Goal: Check status: Check status

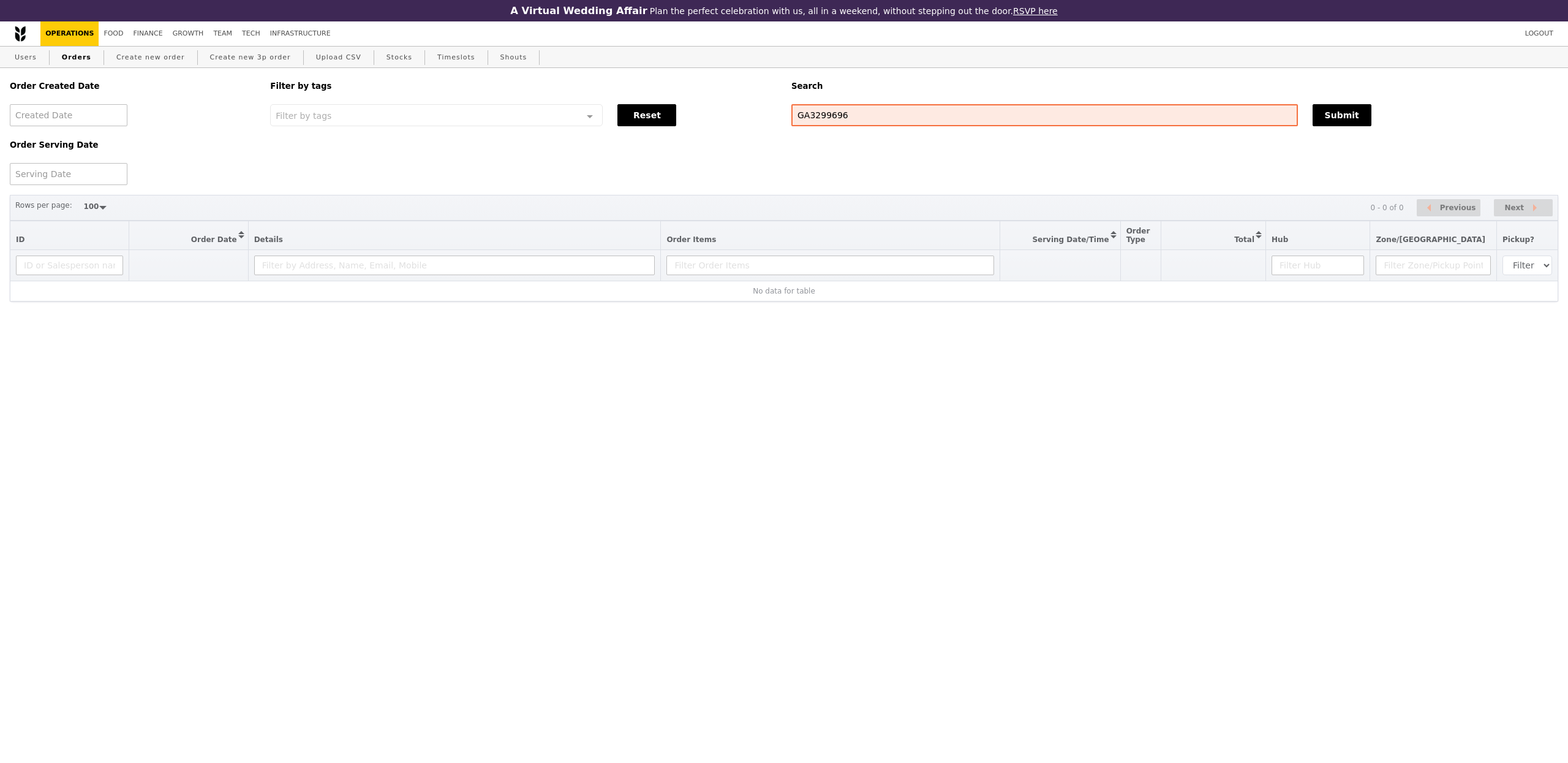
select select "100"
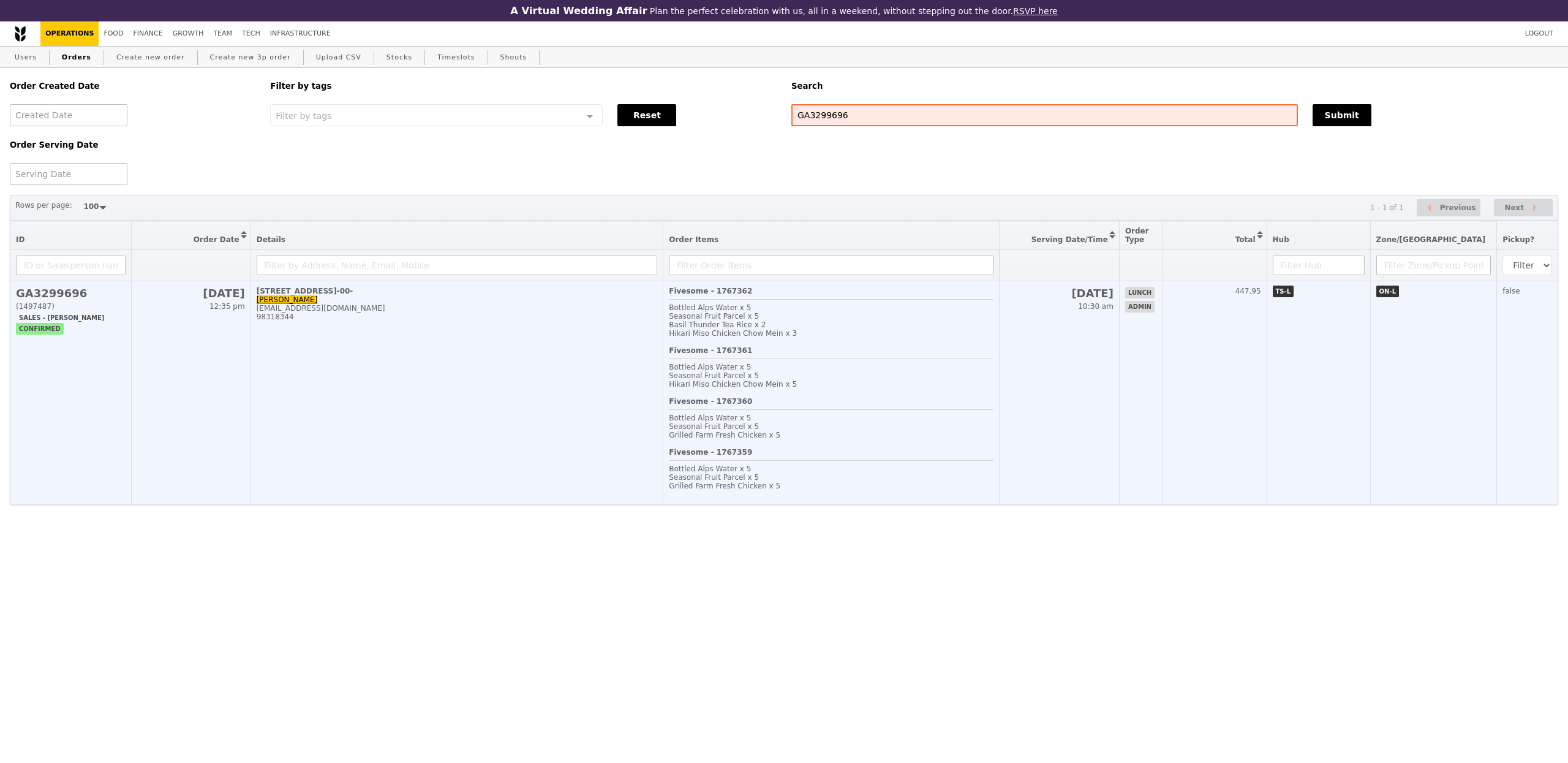
click at [582, 364] on td "1 Harbourfront Place, #06-00- Lynn engeng.koh@exxonmobil.com 98318344" at bounding box center [457, 393] width 413 height 224
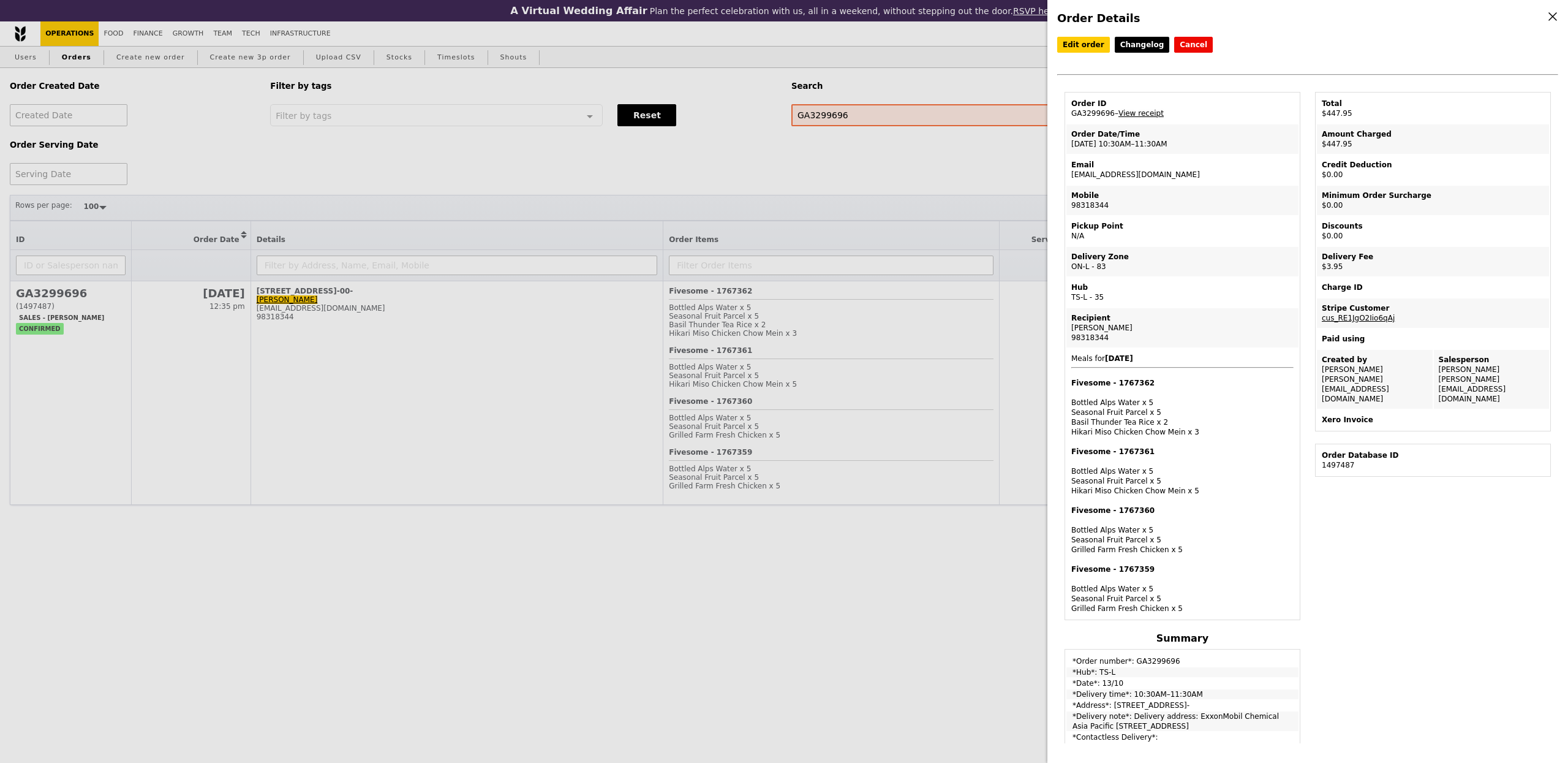
click at [1138, 114] on link "View receipt" at bounding box center [1141, 114] width 45 height 9
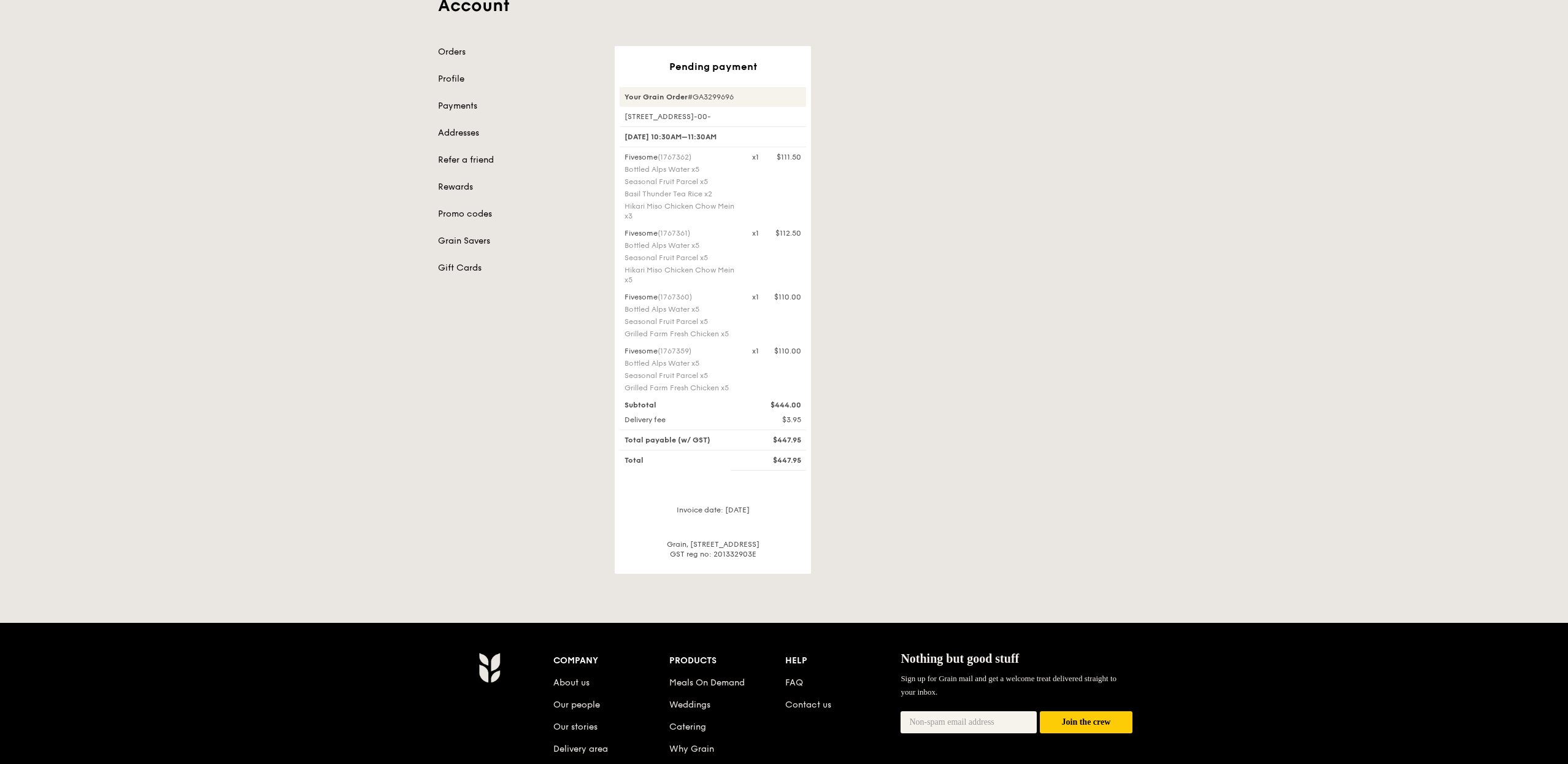
scroll to position [93, 0]
